Goal: Task Accomplishment & Management: Complete application form

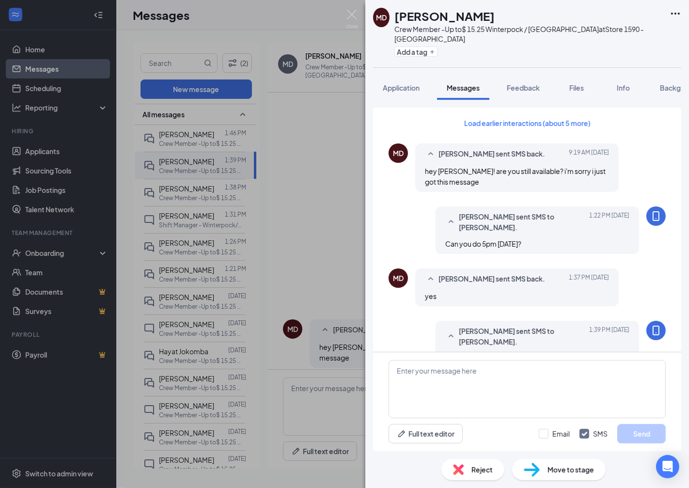
scroll to position [263, 0]
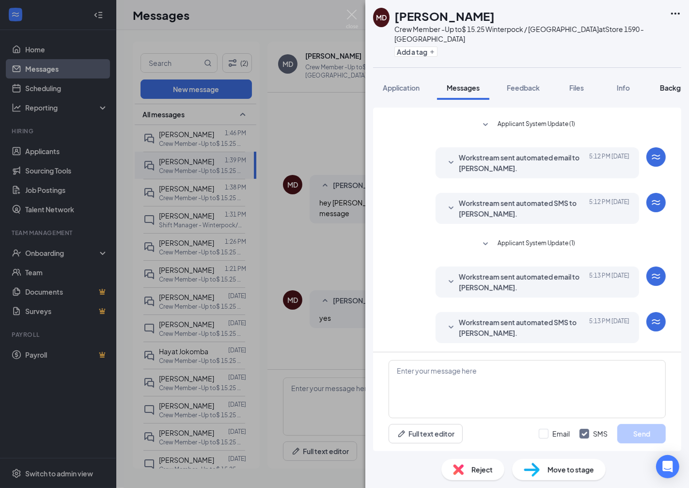
click at [668, 88] on span "Background" at bounding box center [680, 87] width 40 height 9
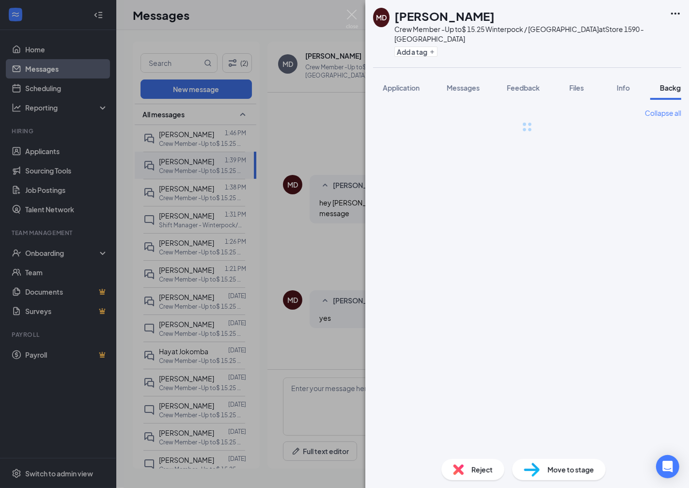
scroll to position [0, 30]
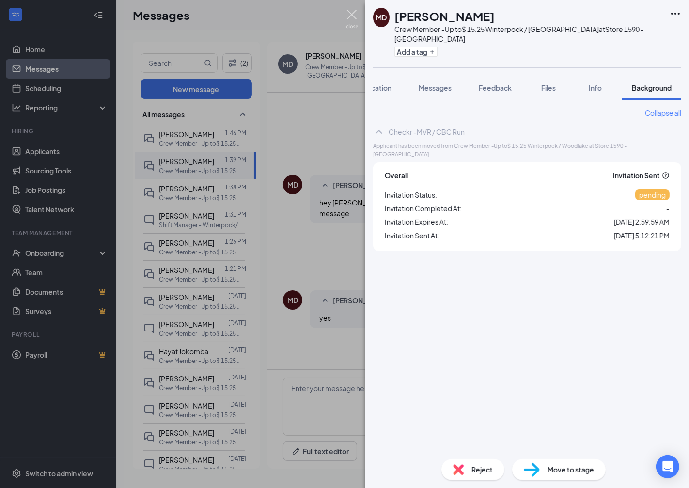
click at [353, 14] on img at bounding box center [352, 19] width 12 height 19
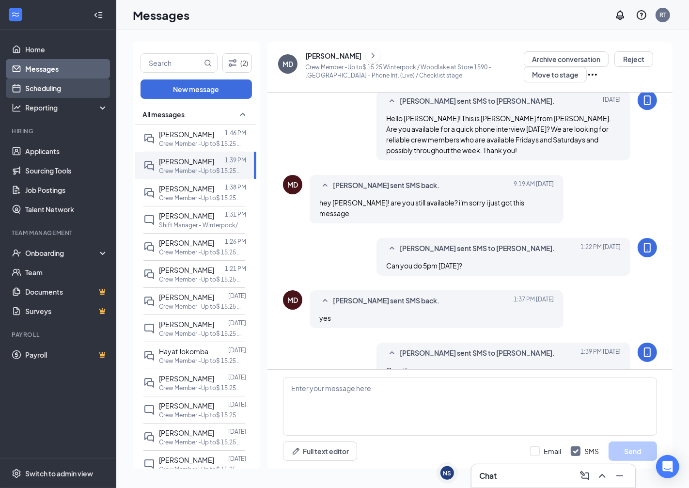
click at [32, 88] on link "Scheduling" at bounding box center [66, 87] width 83 height 19
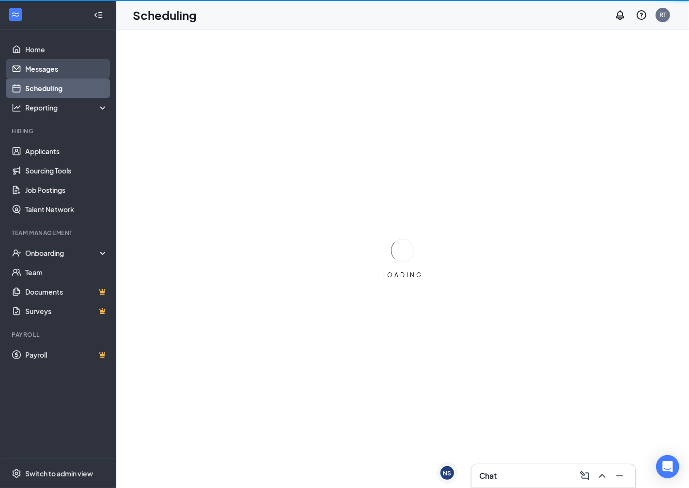
click at [40, 69] on link "Messages" at bounding box center [66, 68] width 83 height 19
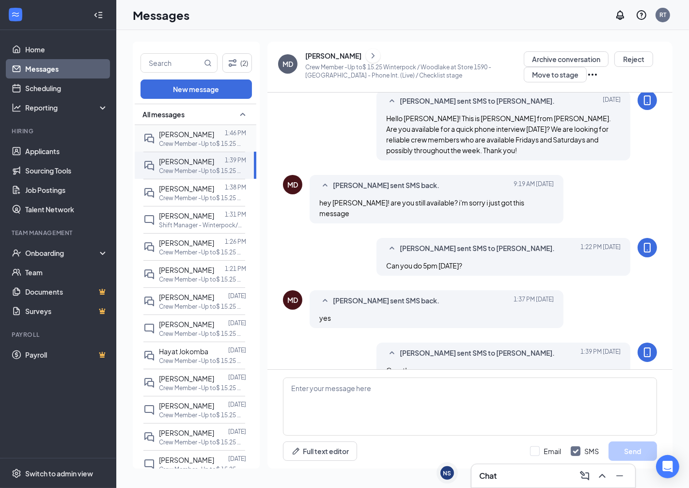
click at [214, 138] on div at bounding box center [219, 134] width 11 height 11
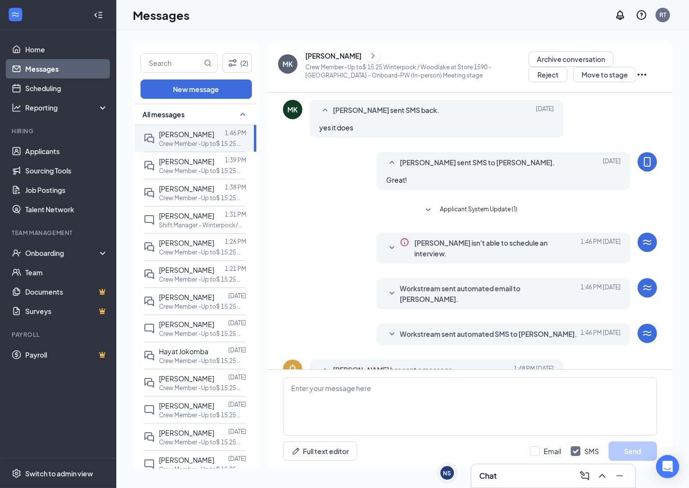
scroll to position [204, 0]
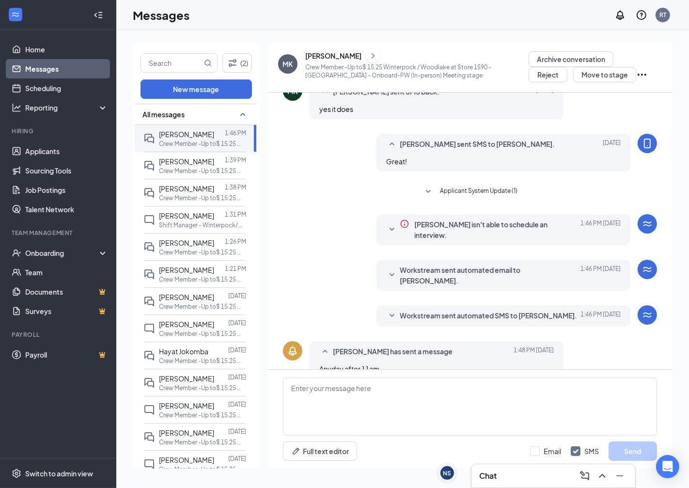
click at [368, 57] on icon "ChevronRight" at bounding box center [373, 56] width 10 height 12
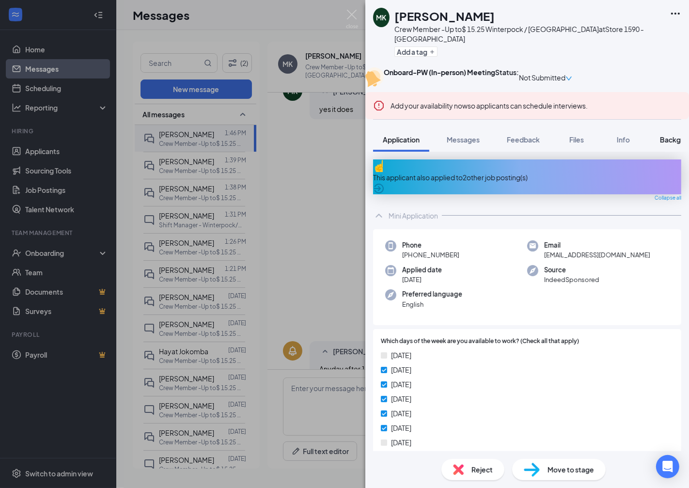
click at [671, 144] on span "Background" at bounding box center [680, 139] width 40 height 9
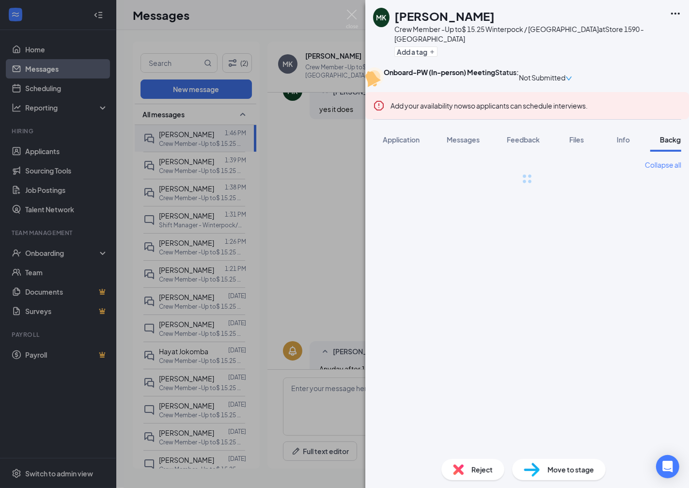
scroll to position [0, 30]
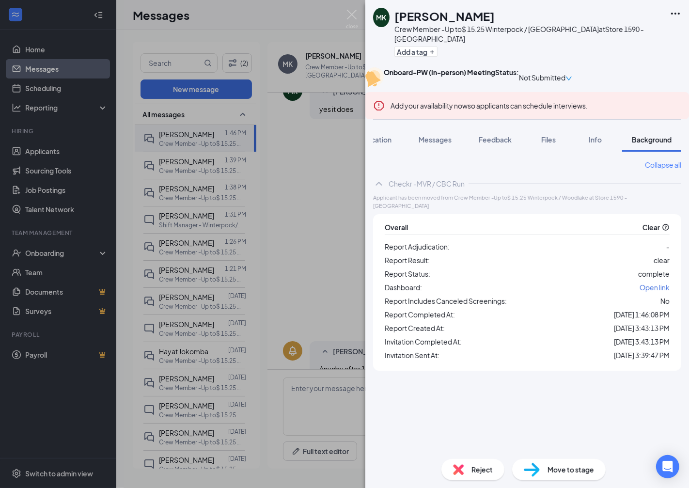
click at [541, 469] on div "Move to stage" at bounding box center [558, 469] width 93 height 21
type input "Hiring Complete (final stage)"
click at [351, 13] on img at bounding box center [352, 19] width 12 height 19
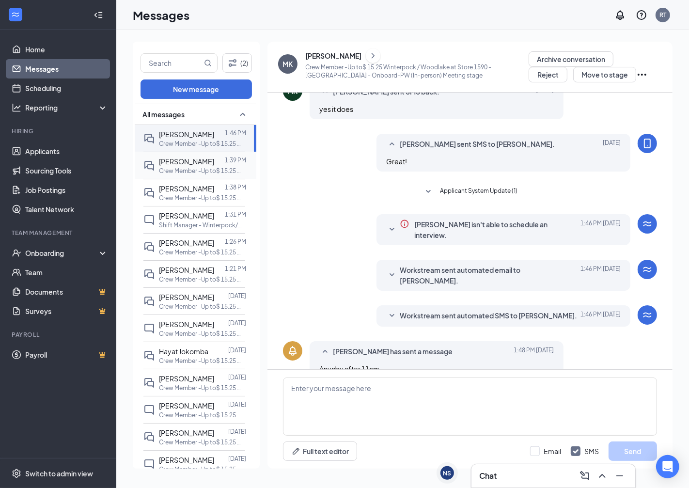
click at [199, 162] on span "[PERSON_NAME]" at bounding box center [186, 161] width 55 height 9
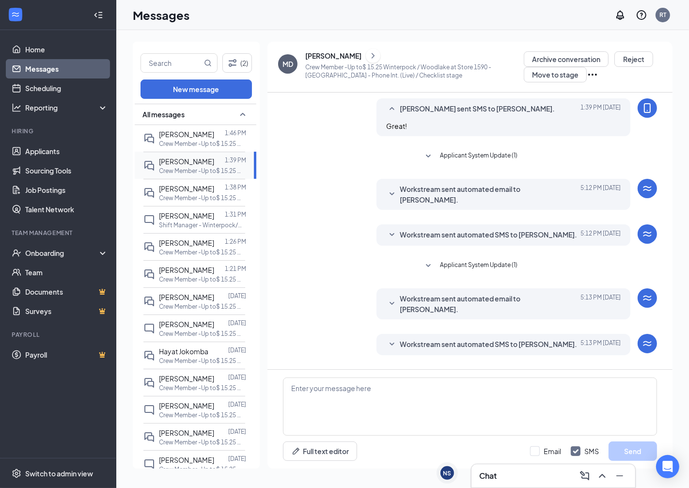
scroll to position [138, 0]
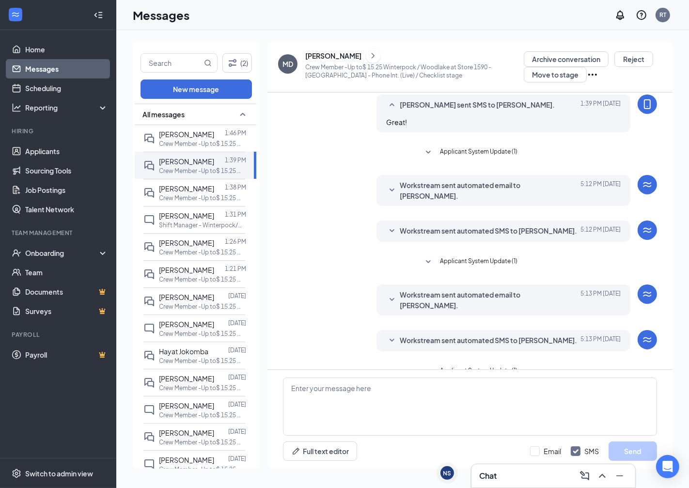
click at [368, 56] on icon "ChevronRight" at bounding box center [373, 56] width 10 height 12
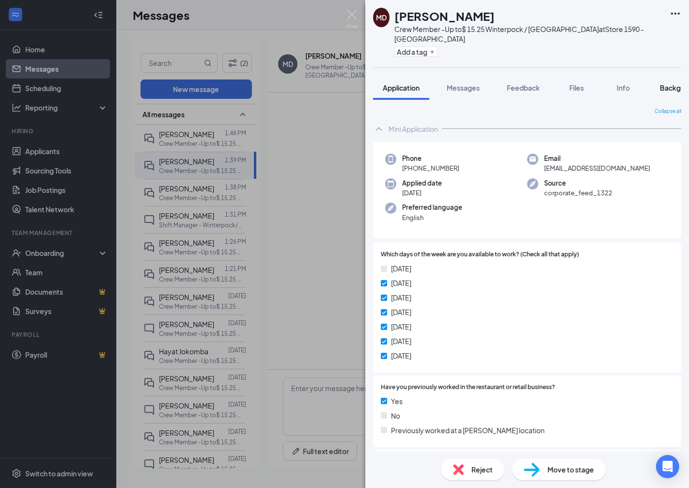
click at [663, 84] on span "Background" at bounding box center [680, 87] width 40 height 9
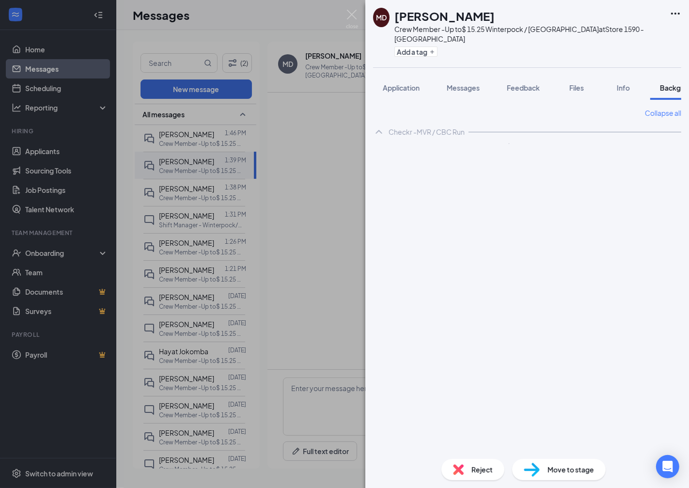
scroll to position [0, 30]
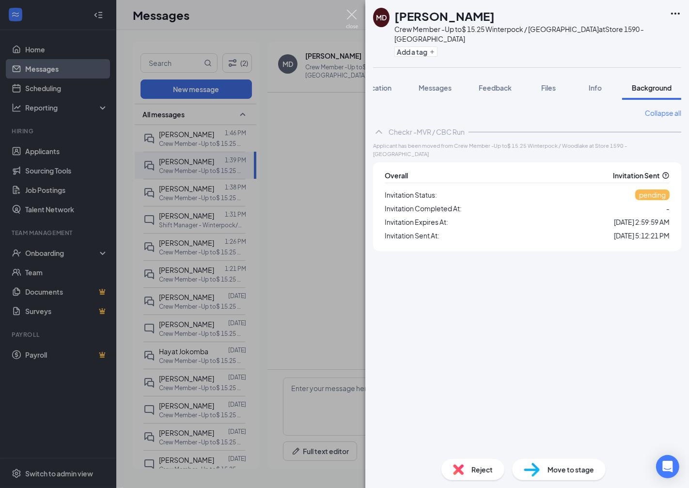
drag, startPoint x: 352, startPoint y: 13, endPoint x: 355, endPoint y: 39, distance: 26.4
click at [352, 13] on img at bounding box center [352, 19] width 12 height 19
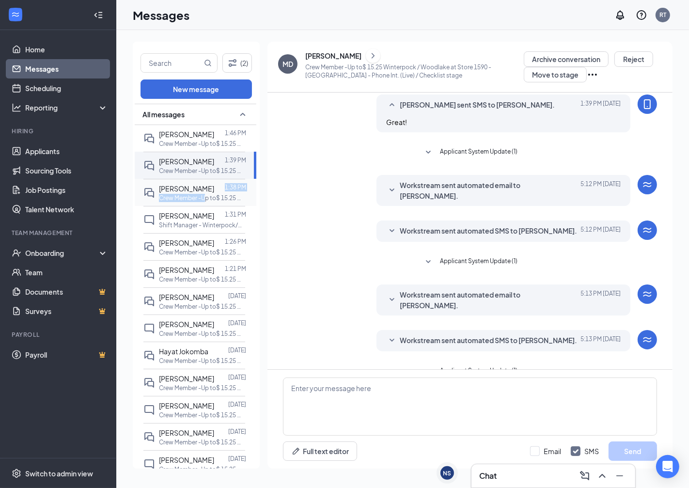
click at [207, 193] on div "[PERSON_NAME] 1:38 PM Crew Member -Up to$ 15.25 Winterpock / [GEOGRAPHIC_DATA] …" at bounding box center [202, 192] width 87 height 19
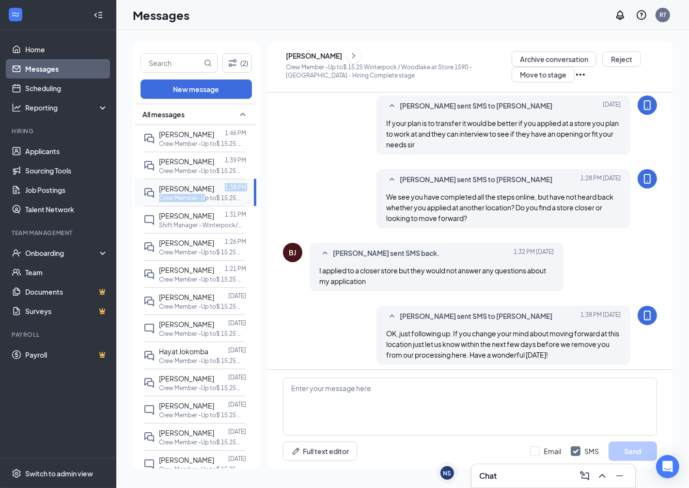
scroll to position [295, 0]
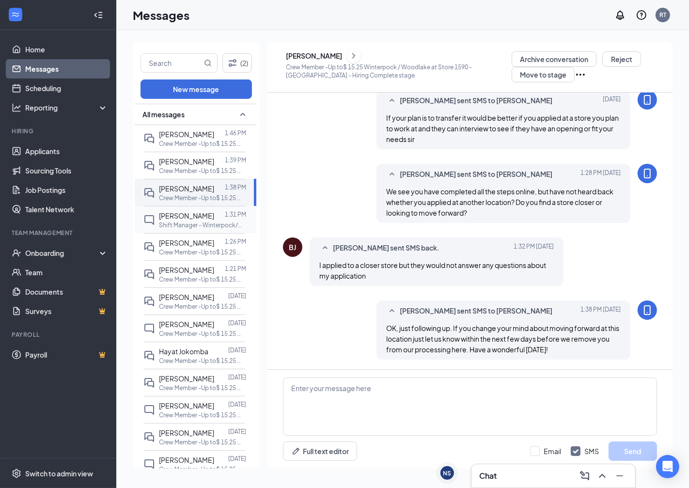
click at [199, 216] on span "[PERSON_NAME]" at bounding box center [186, 215] width 55 height 9
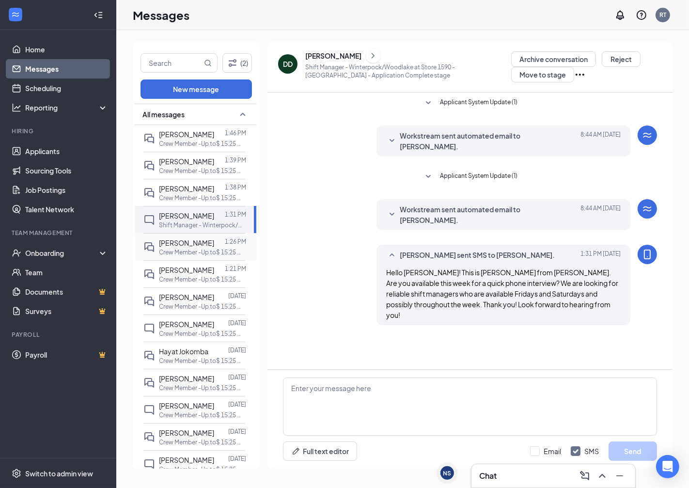
click at [181, 242] on span "[PERSON_NAME]" at bounding box center [186, 242] width 55 height 9
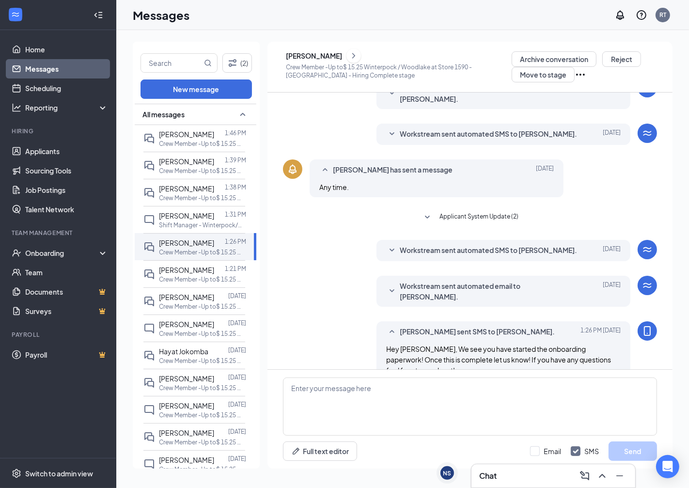
scroll to position [125, 0]
click at [358, 58] on icon "ChevronRight" at bounding box center [354, 56] width 10 height 12
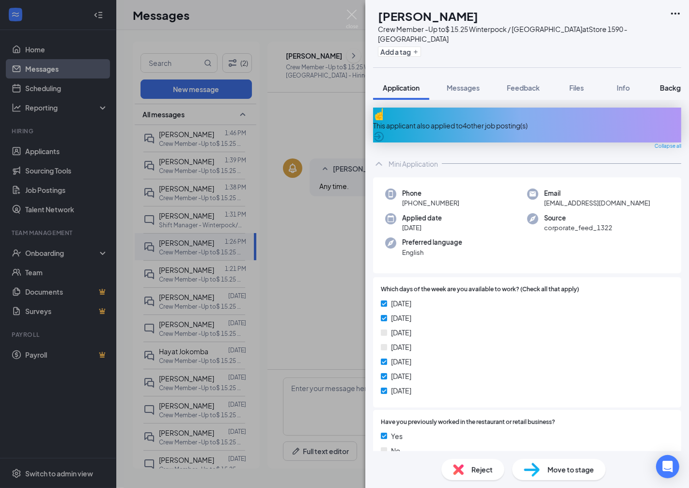
click at [667, 89] on span "Background" at bounding box center [680, 87] width 40 height 9
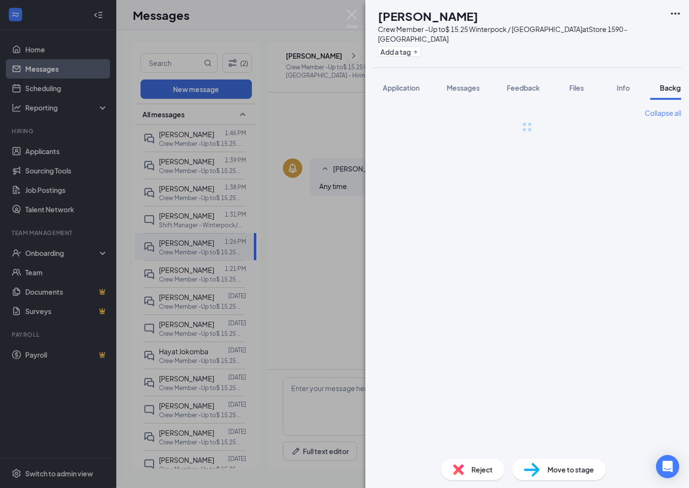
scroll to position [0, 30]
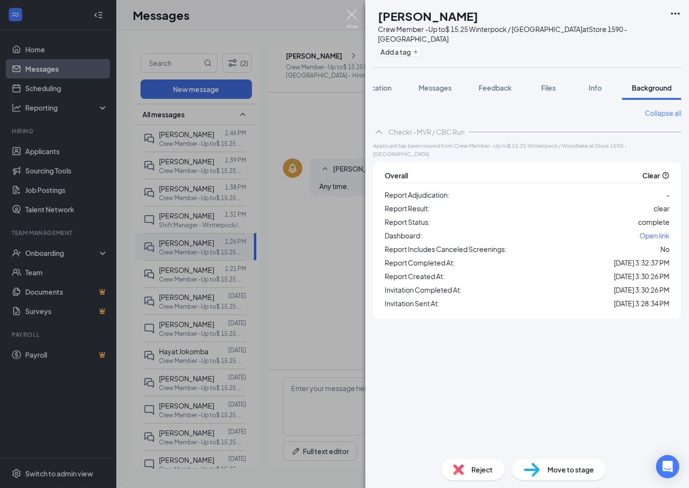
click at [351, 15] on img at bounding box center [352, 19] width 12 height 19
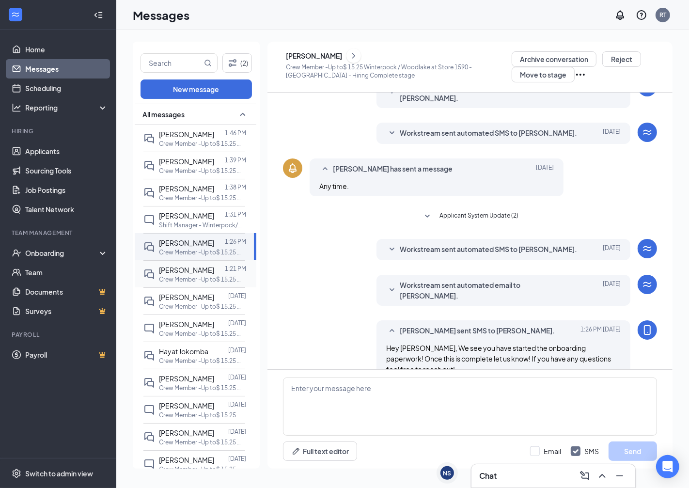
click at [188, 276] on p "Crew Member -Up to$ 15.25 Winterpock / Woodlake at Store 1590 - [GEOGRAPHIC_DAT…" at bounding box center [202, 279] width 87 height 8
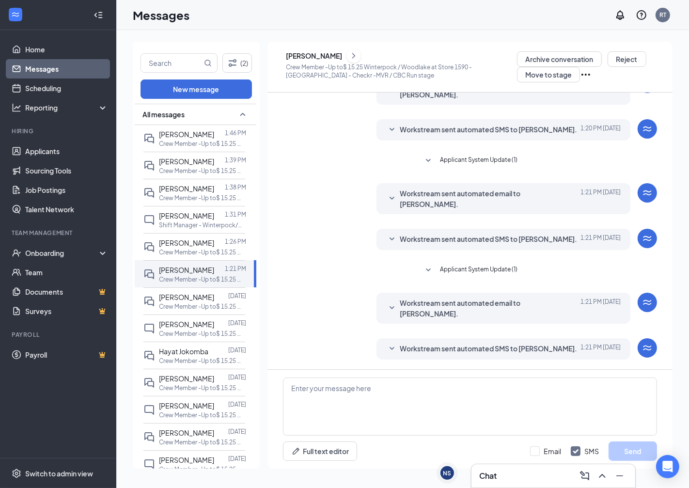
scroll to position [164, 0]
click at [358, 54] on icon "ChevronRight" at bounding box center [354, 56] width 10 height 12
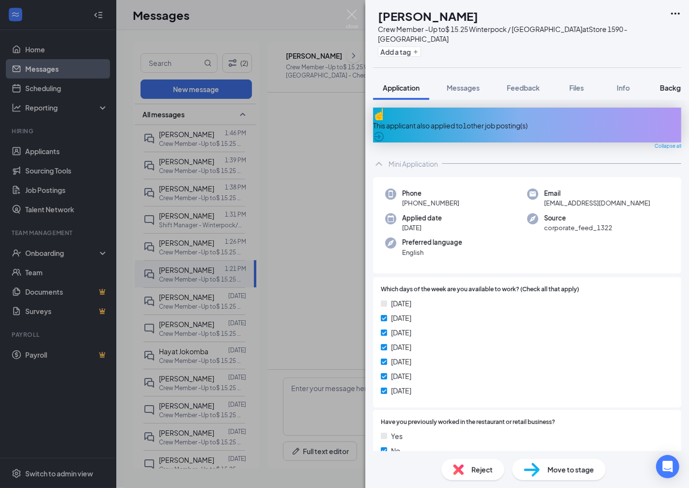
click at [671, 88] on span "Background" at bounding box center [680, 87] width 40 height 9
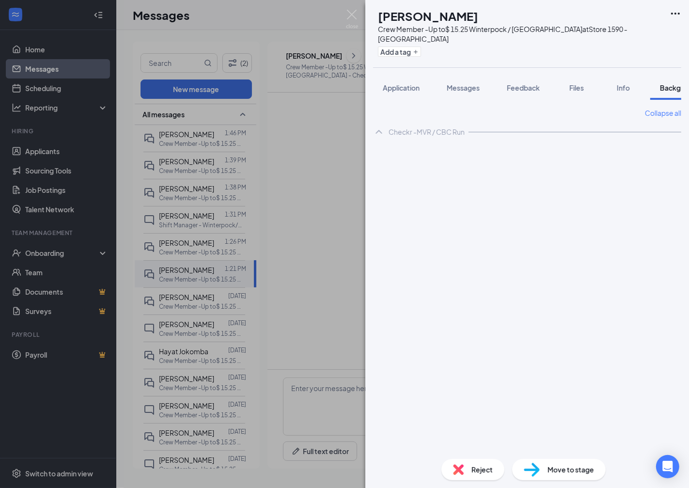
scroll to position [0, 30]
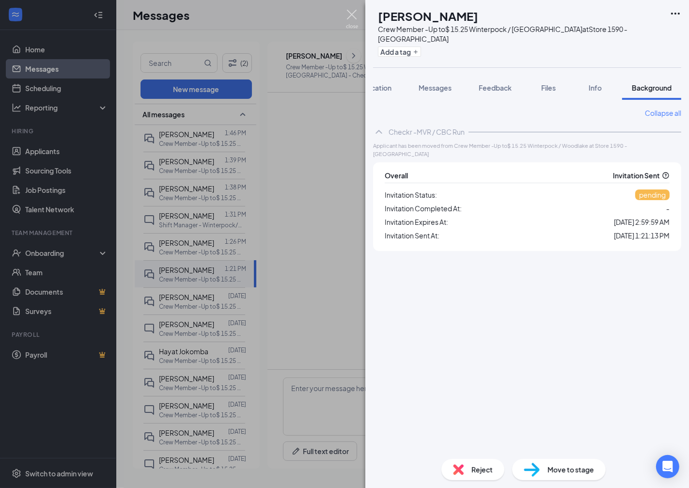
click at [357, 12] on img at bounding box center [352, 19] width 12 height 19
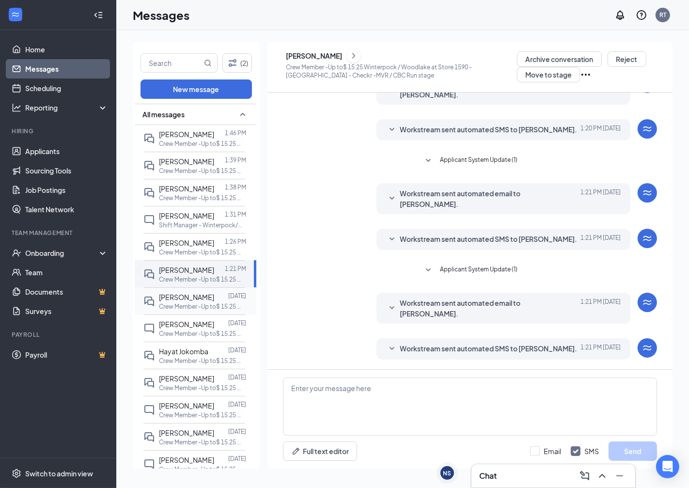
click at [171, 294] on span "[PERSON_NAME]" at bounding box center [186, 296] width 55 height 9
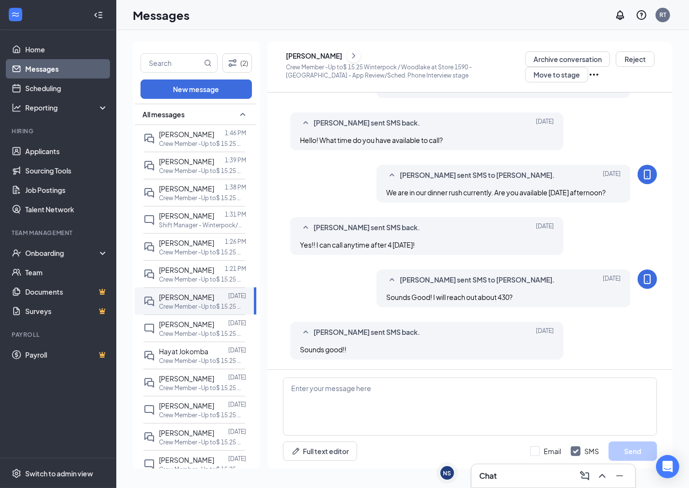
scroll to position [199, 0]
click at [358, 57] on icon "ChevronRight" at bounding box center [354, 56] width 10 height 12
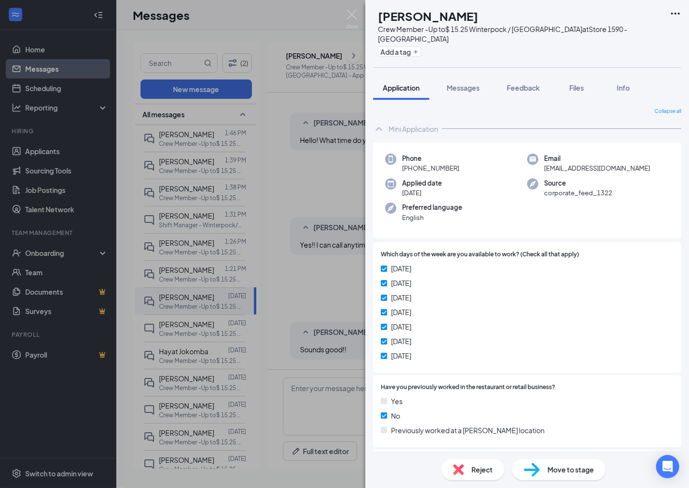
click at [565, 473] on span "Move to stage" at bounding box center [570, 469] width 46 height 11
type input "Phone Int. (Live) / Checklist (next stage)"
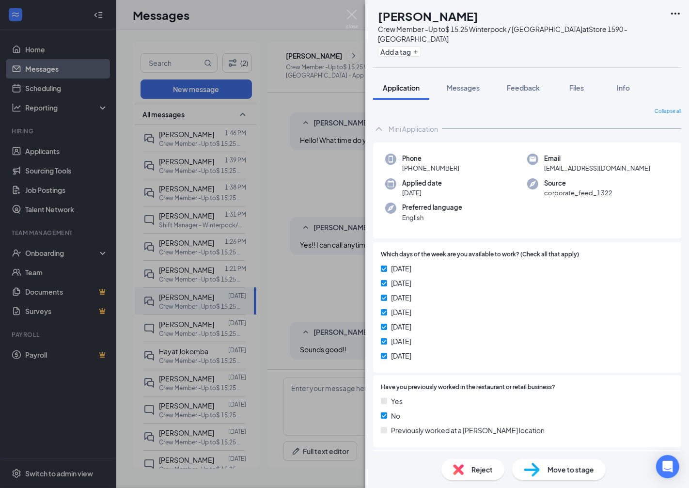
scroll to position [0, 0]
click at [545, 471] on div "Move to stage" at bounding box center [558, 469] width 93 height 21
click at [541, 462] on div "Move to stage" at bounding box center [558, 469] width 93 height 21
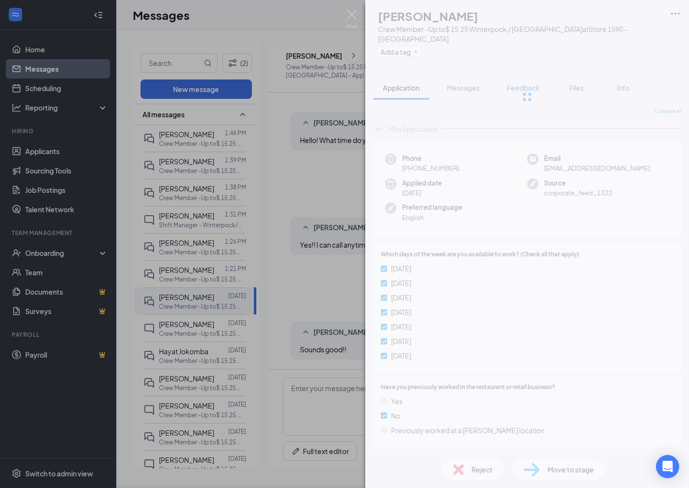
type input "Checkr -MVR / CBC Run (next stage)"
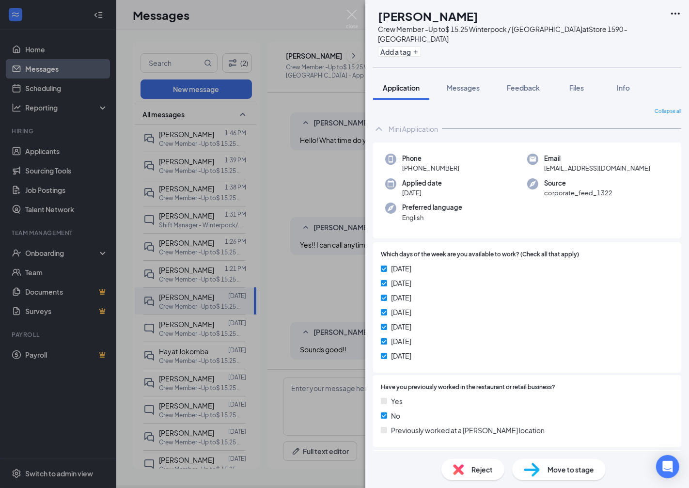
click at [352, 14] on img at bounding box center [352, 19] width 12 height 19
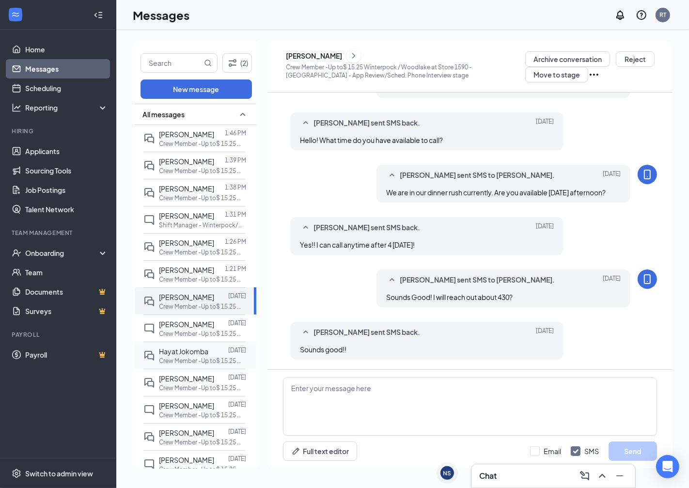
click at [206, 359] on p "Crew Member -Up to$ 15.25 Winterpock / Woodlake at Store 1590 - [GEOGRAPHIC_DAT…" at bounding box center [202, 360] width 87 height 8
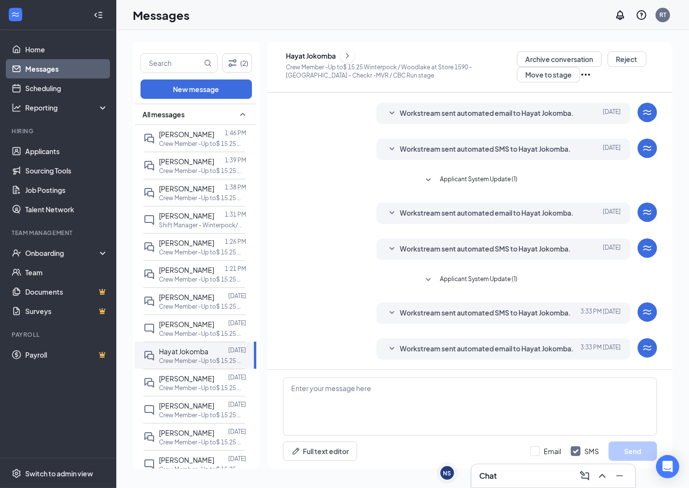
scroll to position [157, 0]
click at [352, 53] on icon "ChevronRight" at bounding box center [347, 56] width 10 height 12
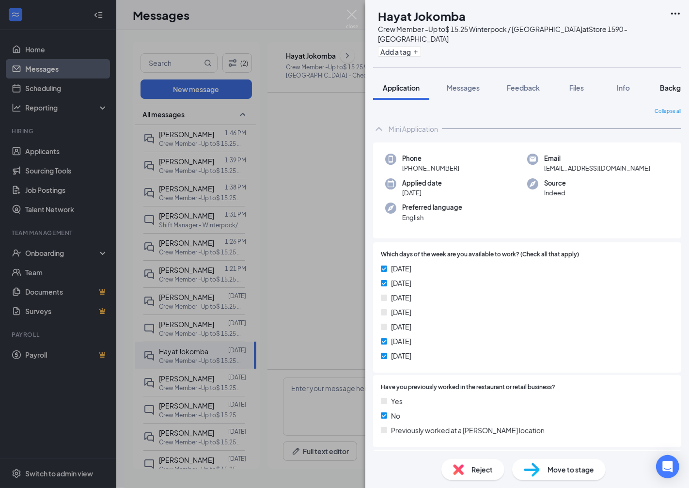
click at [670, 86] on span "Background" at bounding box center [680, 87] width 40 height 9
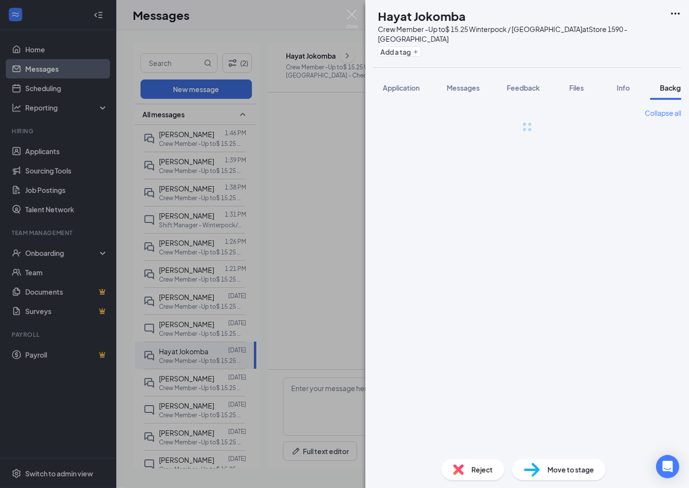
scroll to position [0, 30]
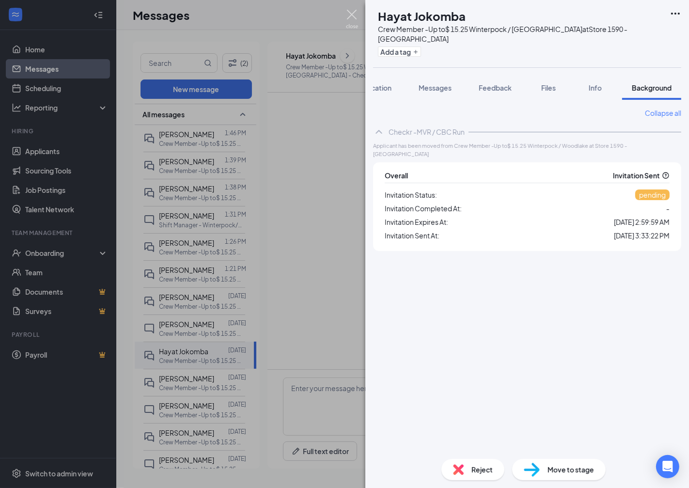
click at [349, 12] on img at bounding box center [352, 19] width 12 height 19
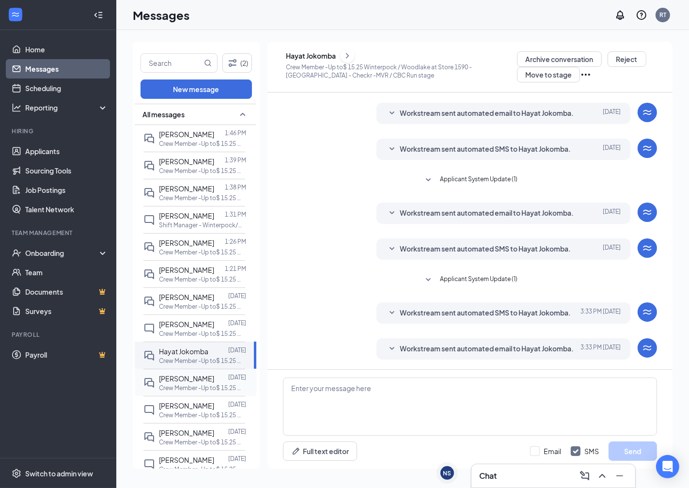
click at [177, 383] on div "[PERSON_NAME]" at bounding box center [186, 378] width 55 height 11
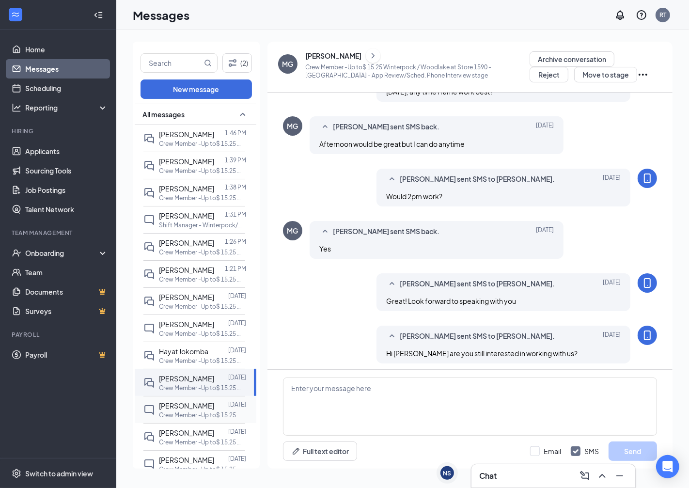
scroll to position [288, 0]
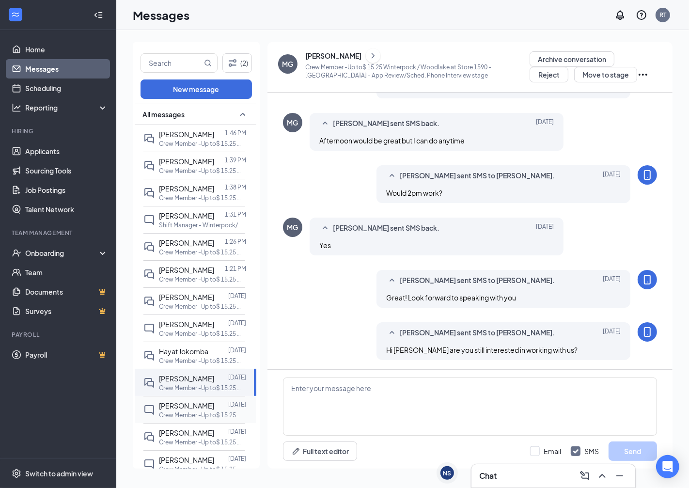
click at [180, 412] on p "Crew Member -Up to$ 15.25 Winterpock / Woodlake at Store 1590 - [GEOGRAPHIC_DAT…" at bounding box center [202, 415] width 87 height 8
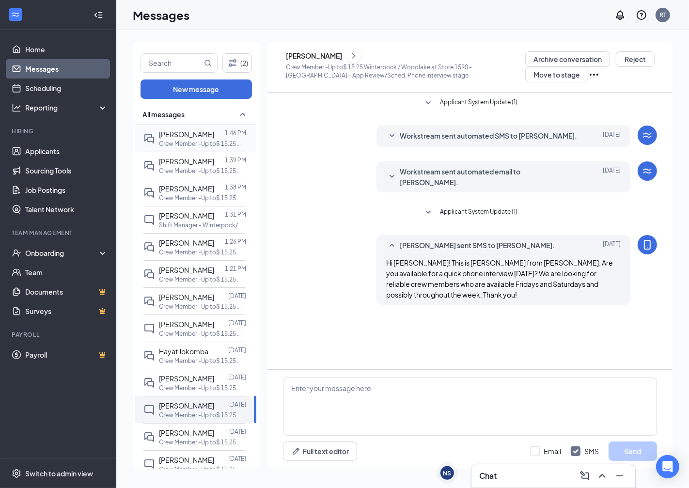
click at [225, 137] on div "1:46 PM" at bounding box center [235, 134] width 21 height 11
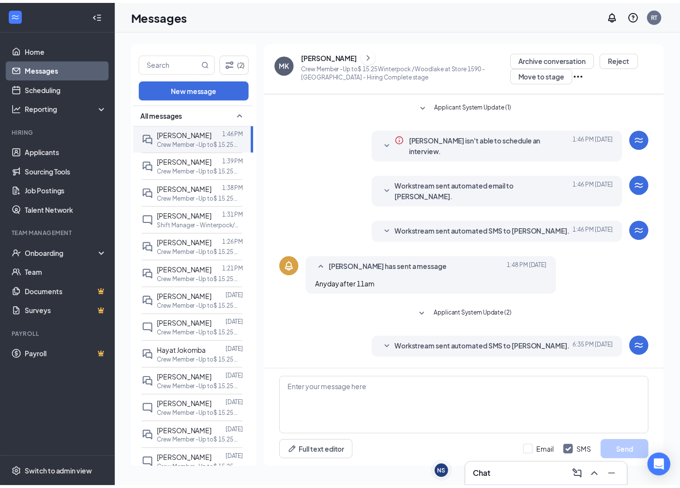
scroll to position [94, 0]
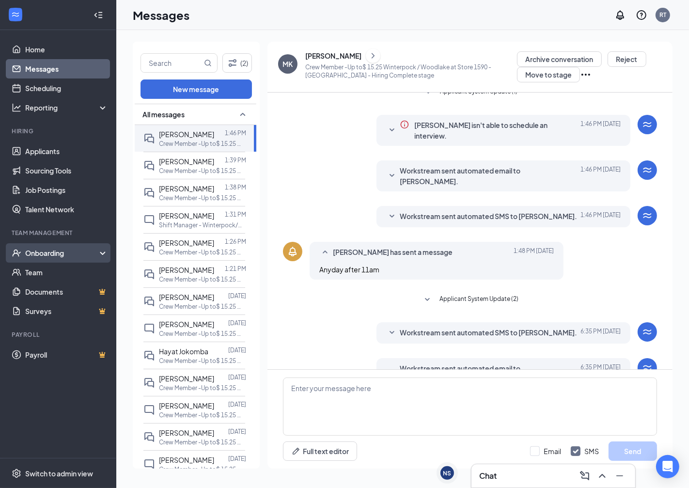
click at [79, 250] on div "Onboarding" at bounding box center [62, 253] width 75 height 10
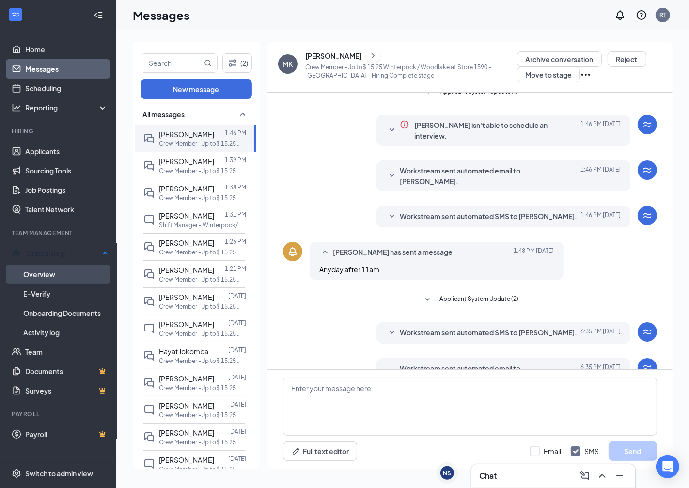
click at [73, 272] on link "Overview" at bounding box center [65, 273] width 85 height 19
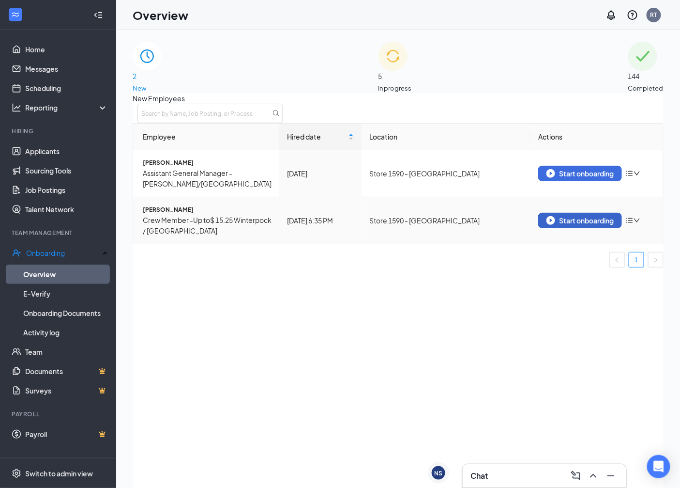
click at [580, 225] on div "Start onboarding" at bounding box center [580, 220] width 67 height 9
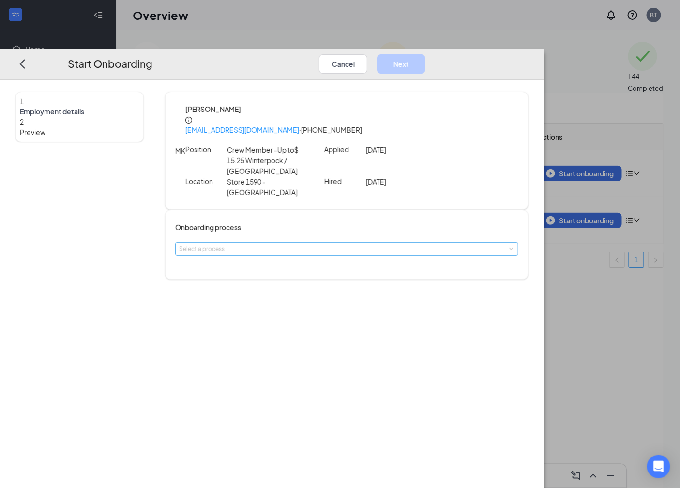
click at [366, 244] on div "Select a process" at bounding box center [344, 249] width 331 height 10
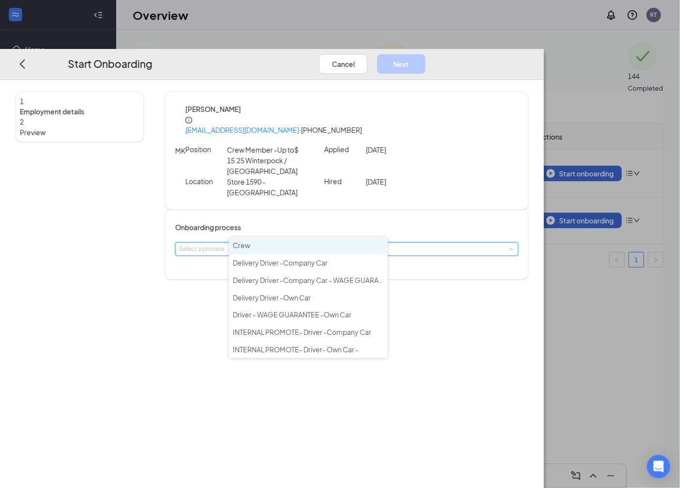
click at [316, 241] on li "Crew" at bounding box center [308, 245] width 159 height 17
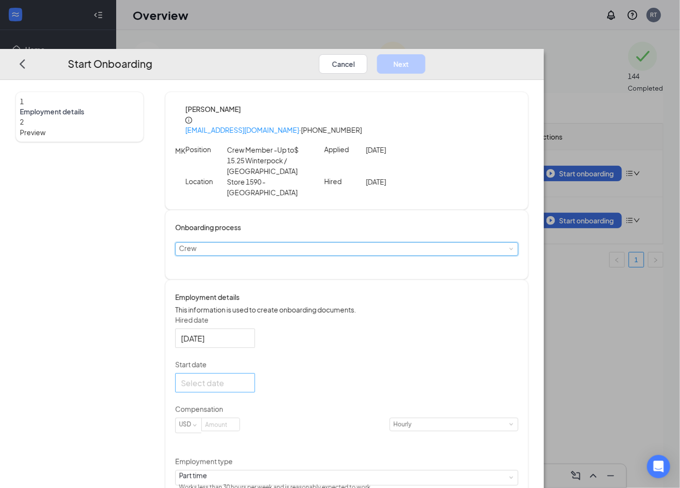
click at [247, 376] on input "Start date" at bounding box center [214, 382] width 66 height 12
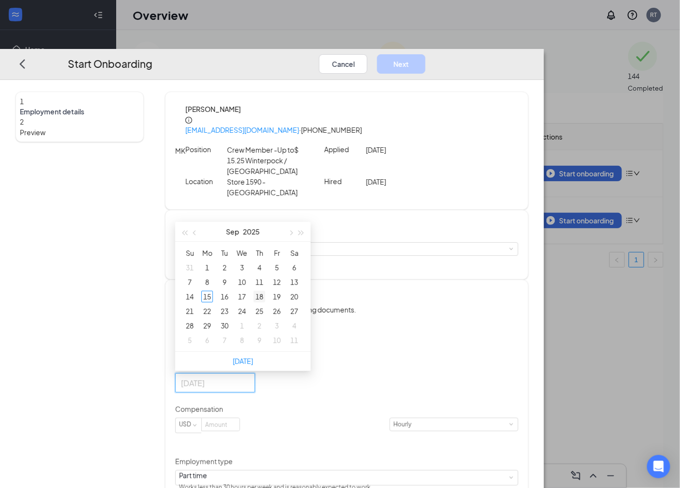
type input "[DATE]"
click at [265, 291] on div "18" at bounding box center [260, 297] width 12 height 12
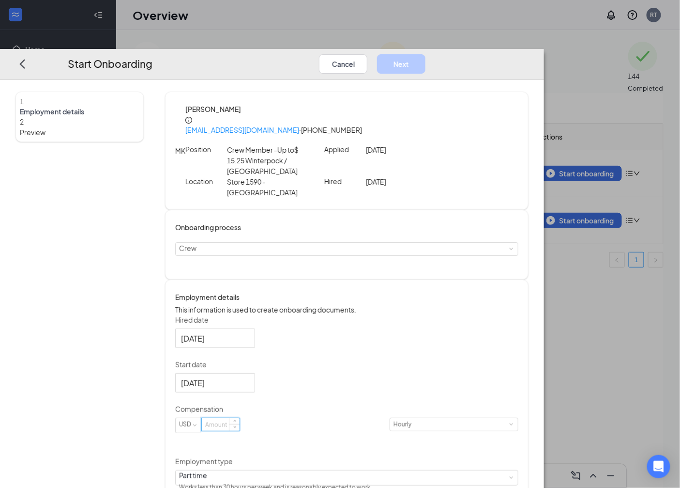
click at [240, 422] on input at bounding box center [221, 424] width 38 height 13
type input "14.5"
click at [505, 338] on div "Hired date [DATE] Start date [DATE] [DATE] Su Mo Tu We Th Fr Sa 31 1 2 3 4 5 6 …" at bounding box center [346, 405] width 343 height 180
click at [426, 54] on button "Next" at bounding box center [401, 63] width 48 height 19
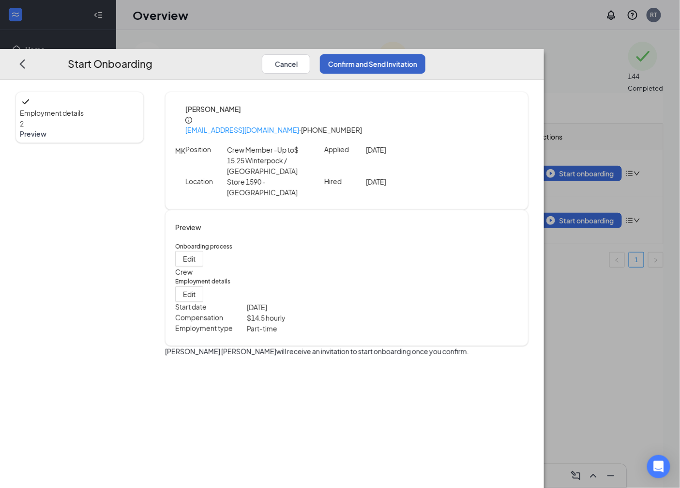
click at [426, 54] on button "Confirm and Send Invitation" at bounding box center [373, 63] width 106 height 19
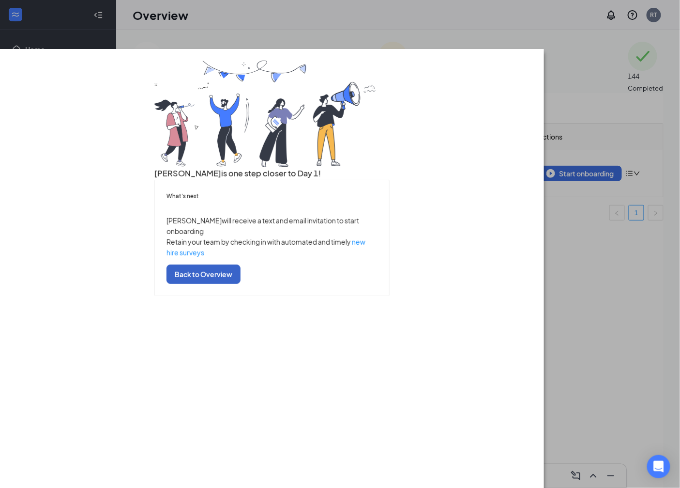
click at [241, 284] on button "Back to Overview" at bounding box center [204, 273] width 74 height 19
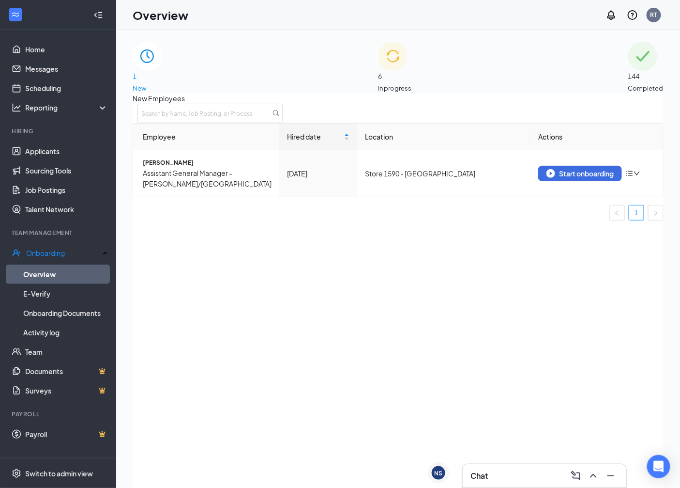
click at [412, 83] on span "In progress" at bounding box center [395, 88] width 33 height 10
